Goal: Feedback & Contribution: Leave review/rating

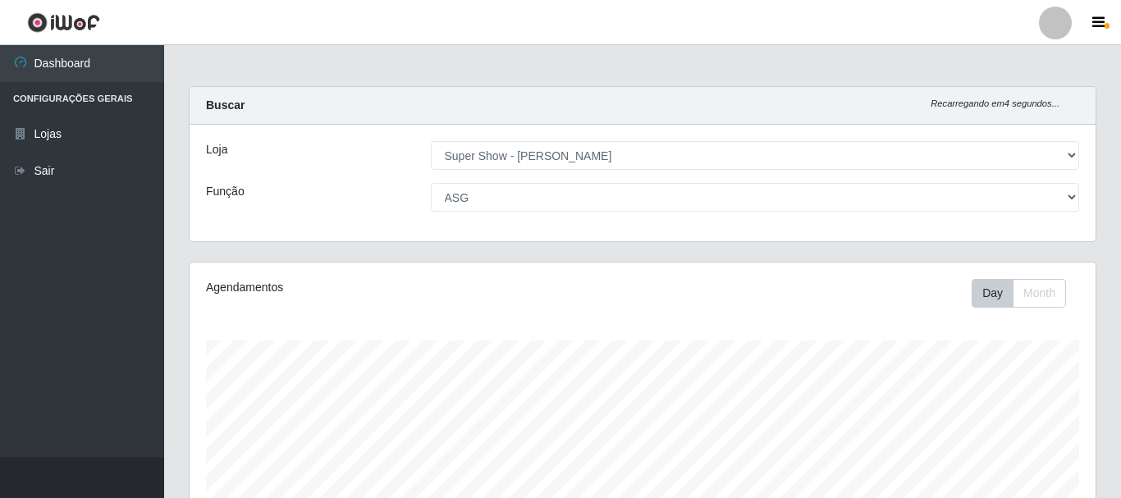
select select "120"
select select "16"
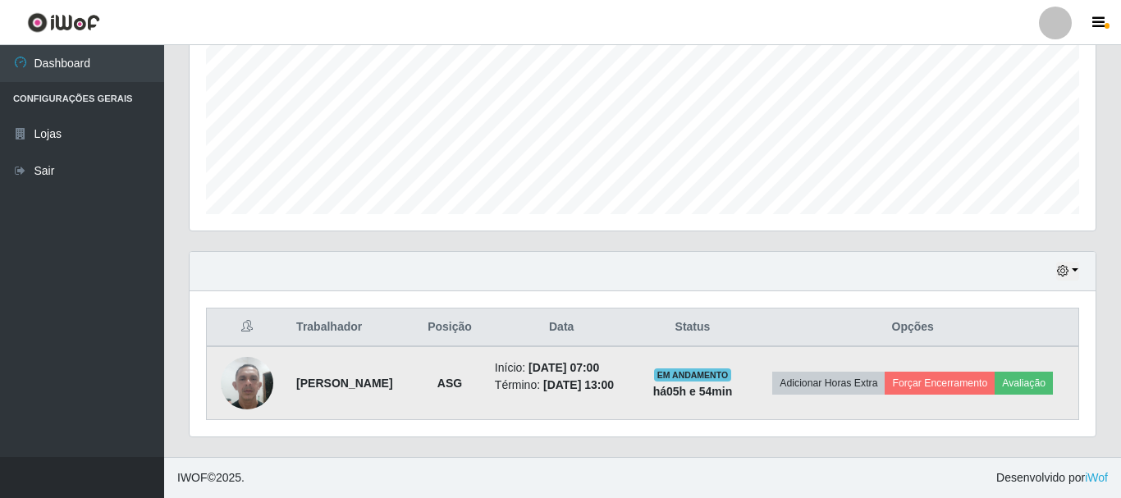
scroll to position [341, 906]
click at [943, 376] on button "Forçar Encerramento" at bounding box center [940, 383] width 110 height 23
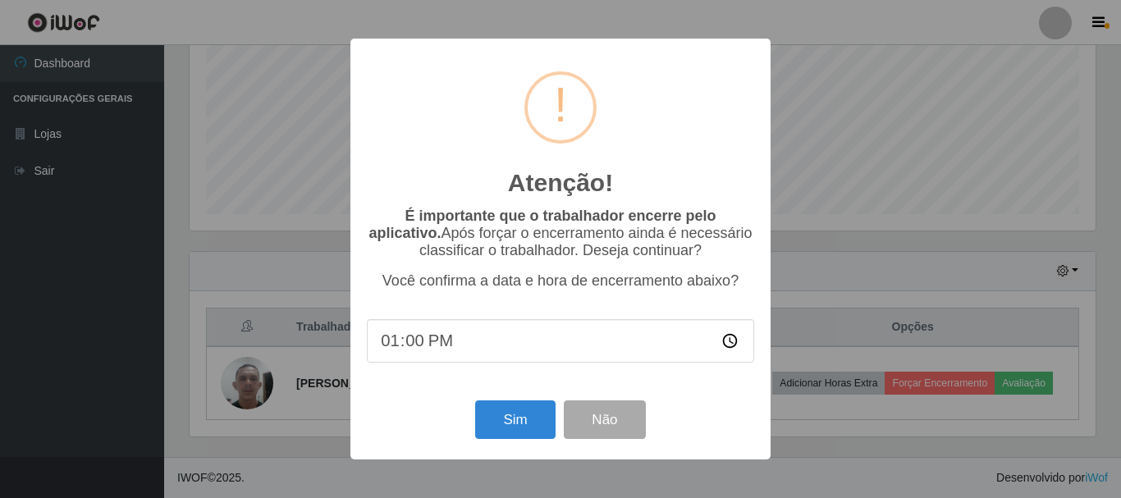
click at [861, 260] on div "Atenção! × É importante que o trabalhador encerre pelo aplicativo. Após forçar …" at bounding box center [560, 249] width 1121 height 498
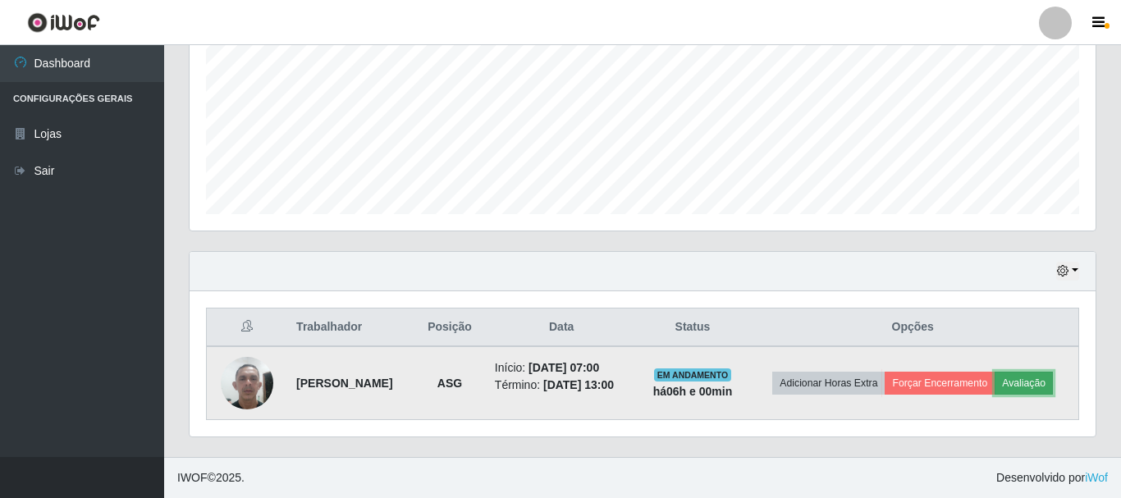
click at [1053, 381] on button "Avaliação" at bounding box center [1024, 383] width 58 height 23
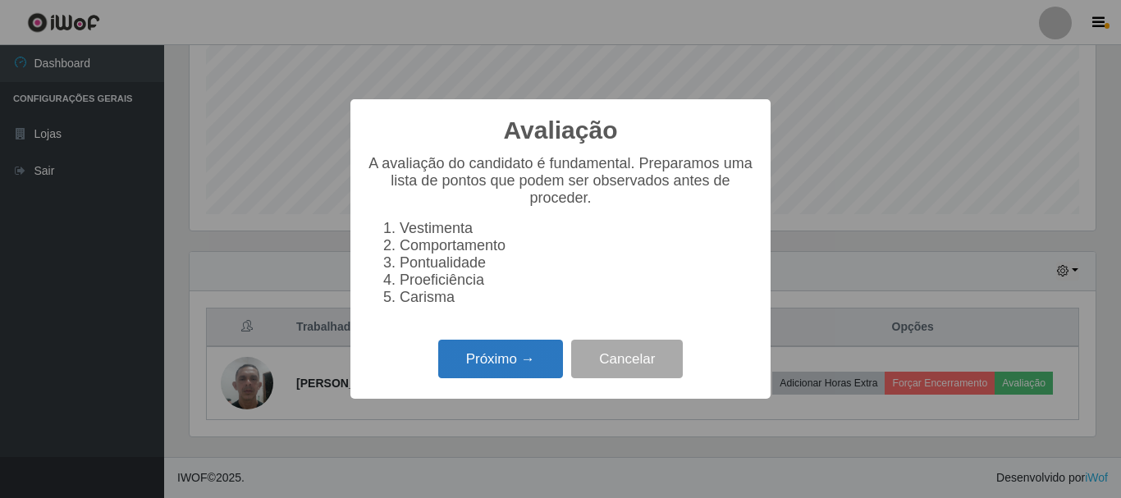
click at [483, 360] on button "Próximo →" at bounding box center [500, 359] width 125 height 39
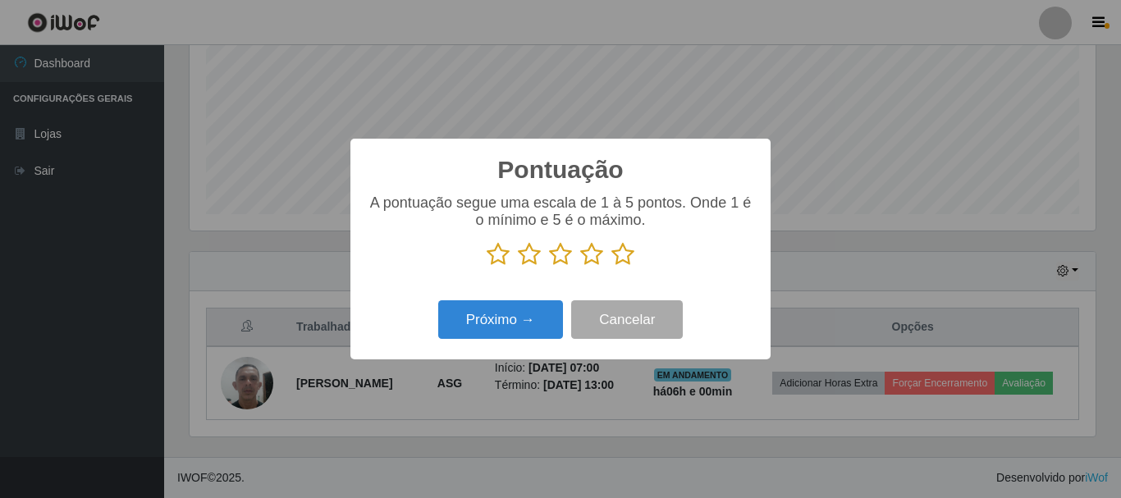
click at [620, 259] on icon at bounding box center [622, 254] width 23 height 25
click at [611, 267] on input "radio" at bounding box center [611, 267] width 0 height 0
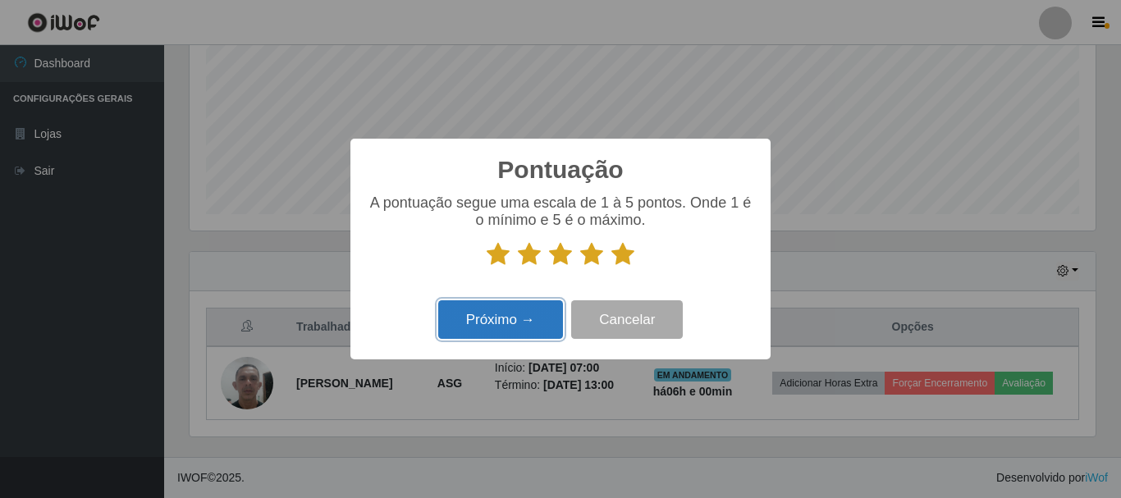
click at [536, 327] on button "Próximo →" at bounding box center [500, 319] width 125 height 39
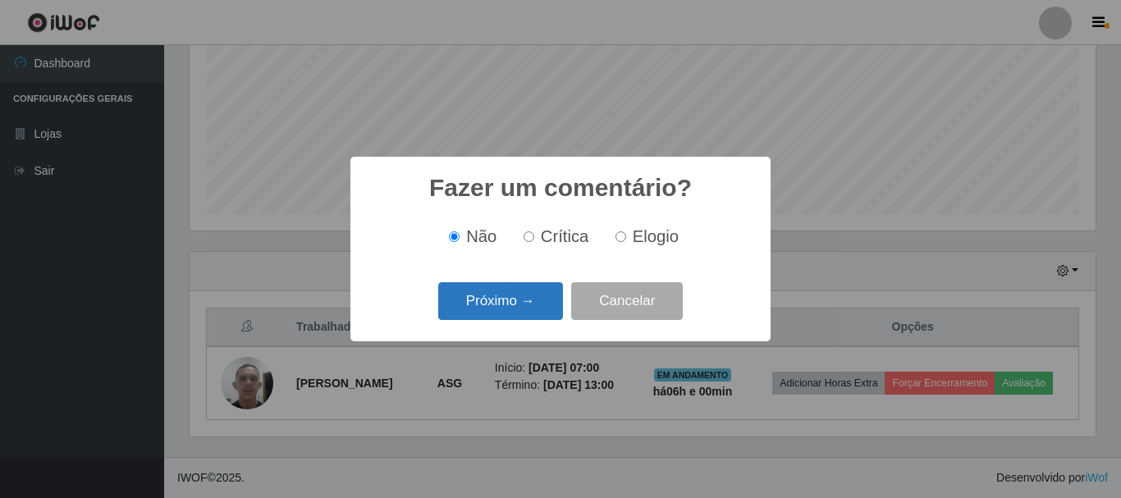
click at [525, 293] on button "Próximo →" at bounding box center [500, 301] width 125 height 39
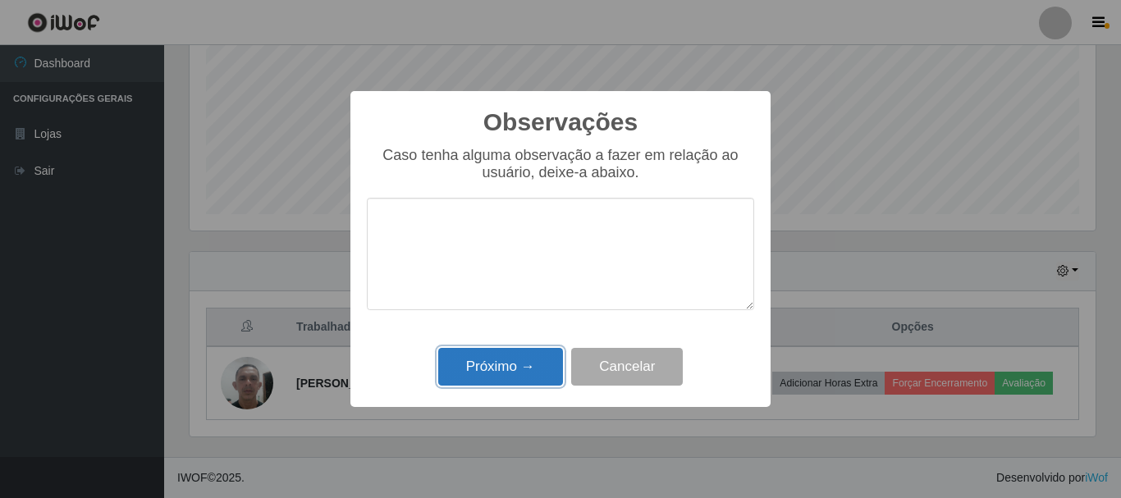
click at [529, 366] on button "Próximo →" at bounding box center [500, 367] width 125 height 39
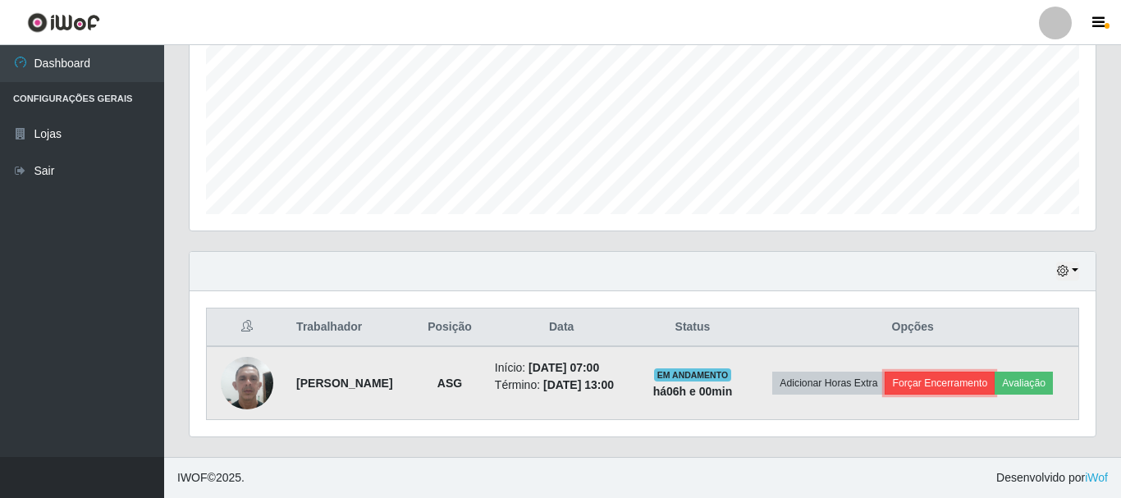
click at [981, 385] on button "Forçar Encerramento" at bounding box center [940, 383] width 110 height 23
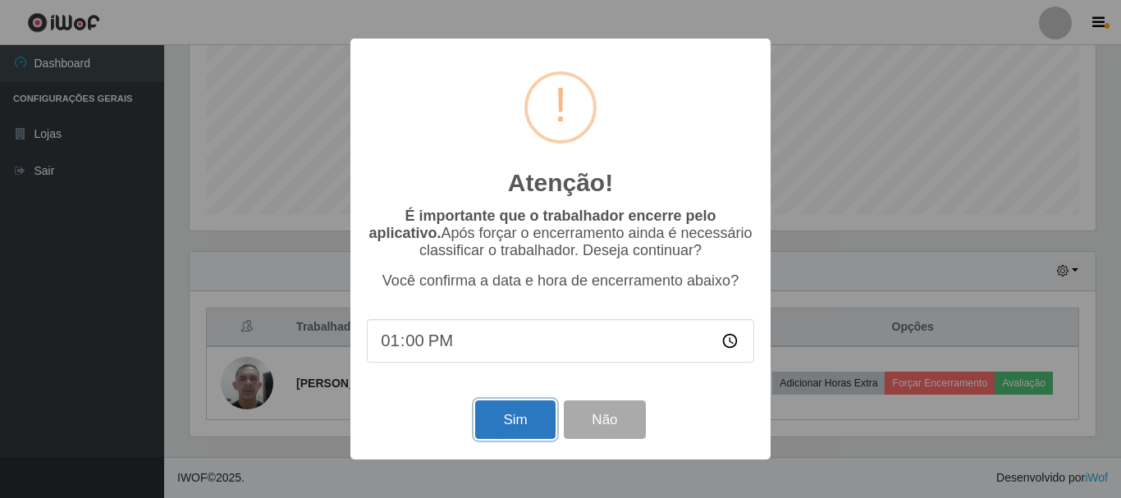
click at [519, 429] on button "Sim" at bounding box center [515, 420] width 80 height 39
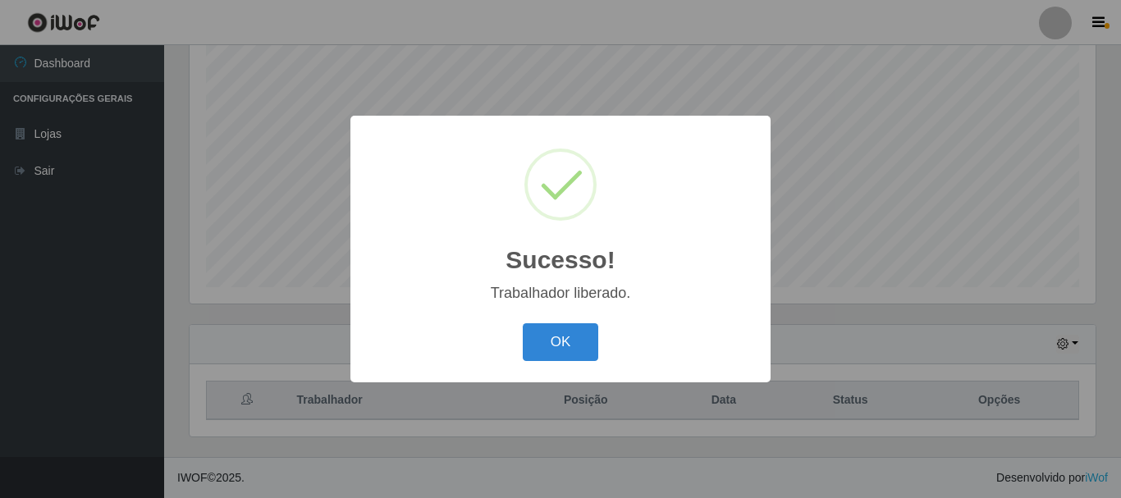
scroll to position [300, 0]
click at [523, 323] on button "OK" at bounding box center [561, 342] width 76 height 39
